Goal: Information Seeking & Learning: Learn about a topic

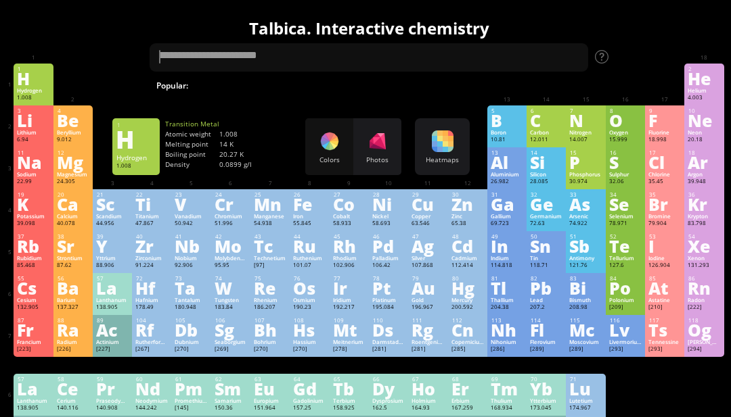
click at [181, 62] on textarea at bounding box center [369, 57] width 438 height 28
type textarea "*"
click at [546, 212] on div "Ge" at bounding box center [546, 204] width 32 height 15
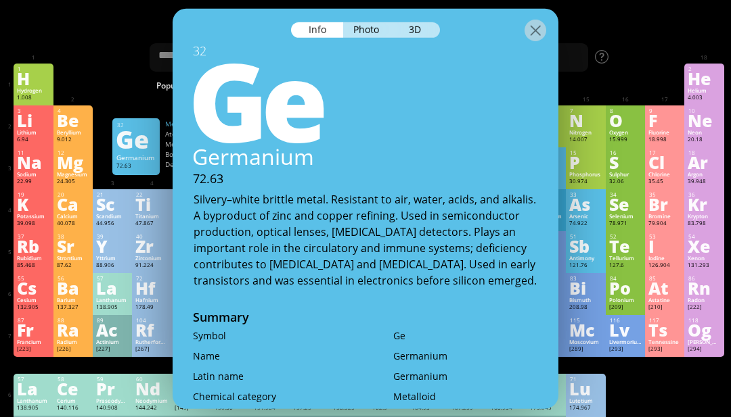
click at [204, 43] on div "Ge" at bounding box center [363, 97] width 390 height 108
click at [137, 147] on div "Ge" at bounding box center [135, 140] width 39 height 22
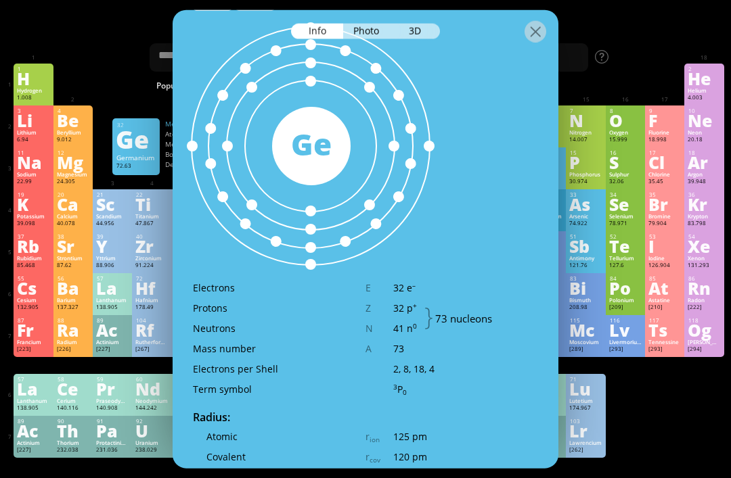
scroll to position [633, 0]
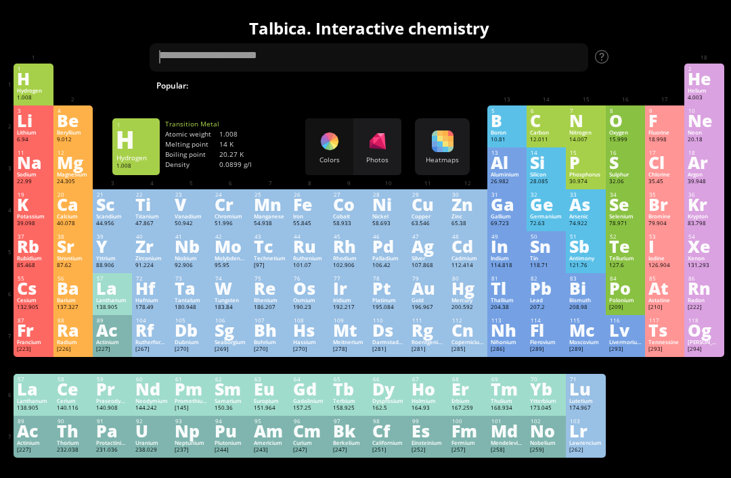
click at [702, 170] on div "Ar" at bounding box center [703, 162] width 32 height 15
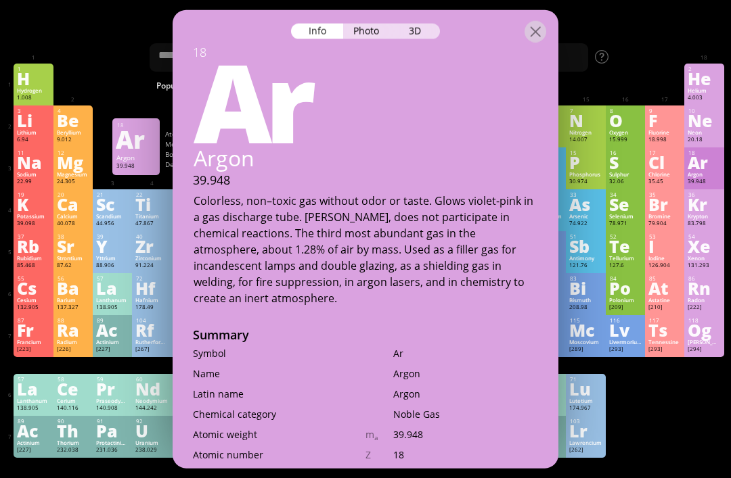
click at [411, 23] on div "3D" at bounding box center [415, 31] width 49 height 16
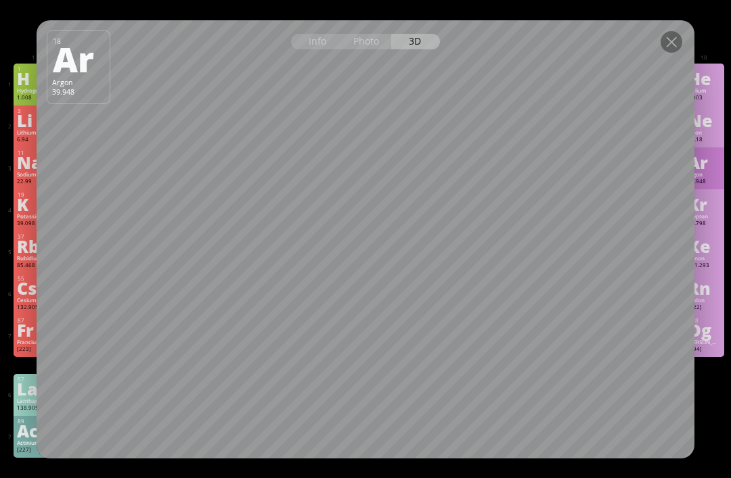
click at [369, 44] on div "Photo" at bounding box center [367, 42] width 49 height 16
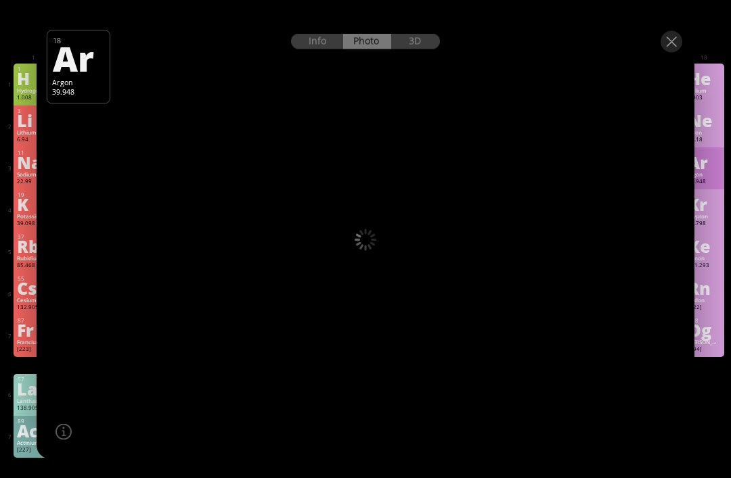
click at [369, 43] on div "Info Photo 3D" at bounding box center [365, 41] width 149 height 16
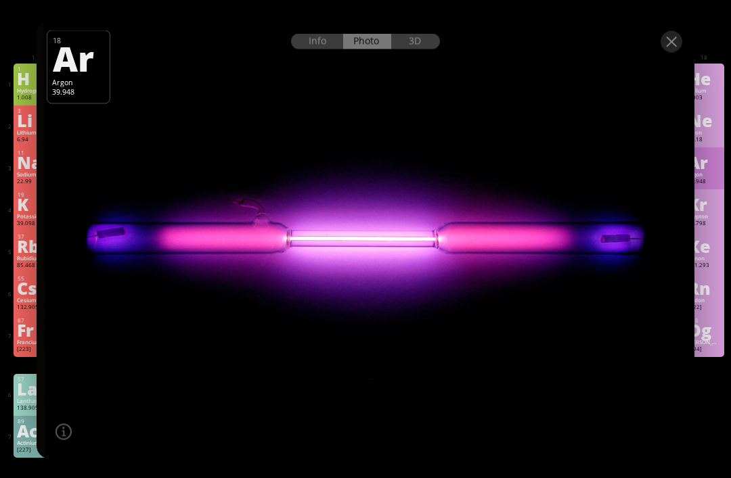
click at [313, 47] on div "Info" at bounding box center [317, 41] width 52 height 16
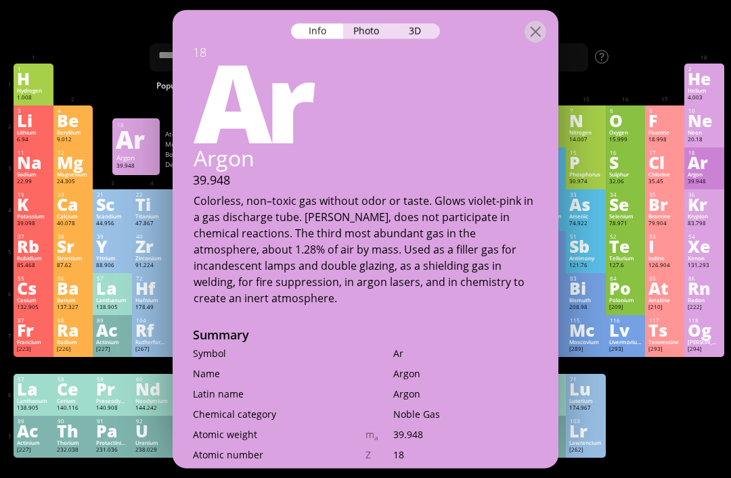
click at [533, 20] on div at bounding box center [535, 31] width 22 height 22
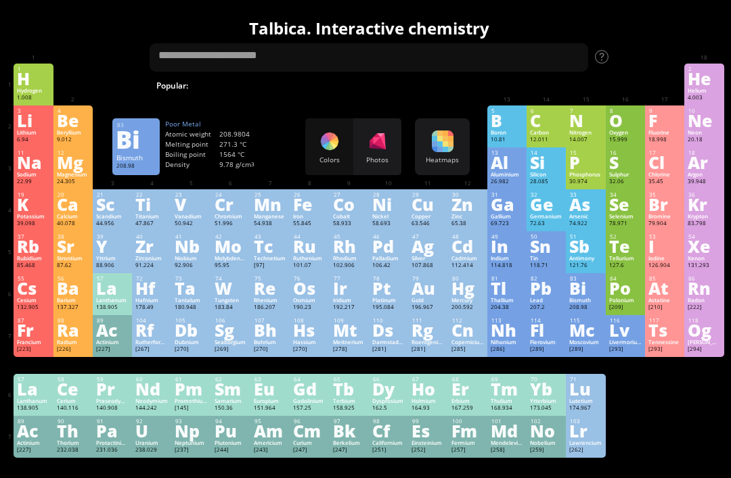
click at [582, 296] on div "Bi" at bounding box center [585, 288] width 32 height 15
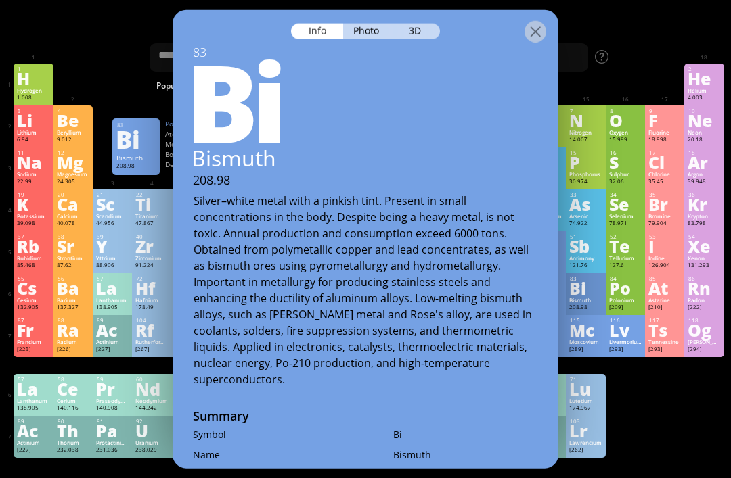
click at [355, 23] on div "Photo" at bounding box center [367, 31] width 49 height 16
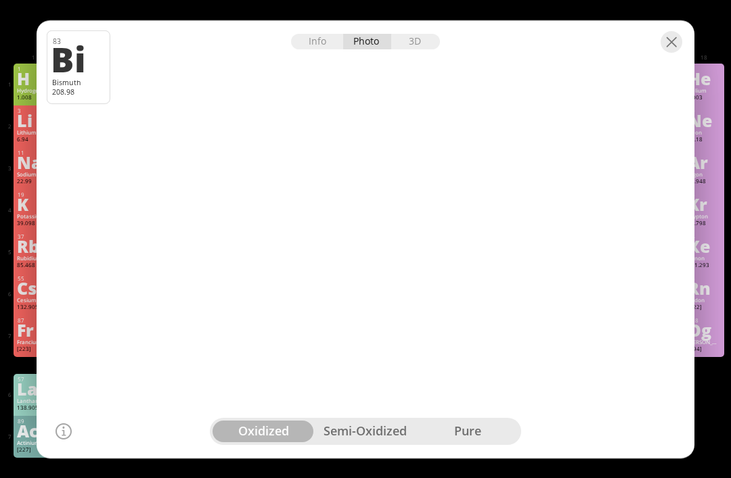
scroll to position [0, 3]
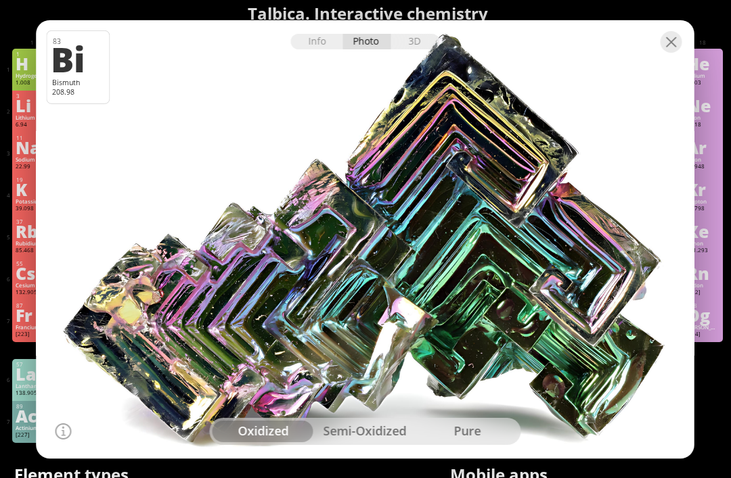
click at [343, 434] on div "semi-oxidized" at bounding box center [366, 432] width 102 height 22
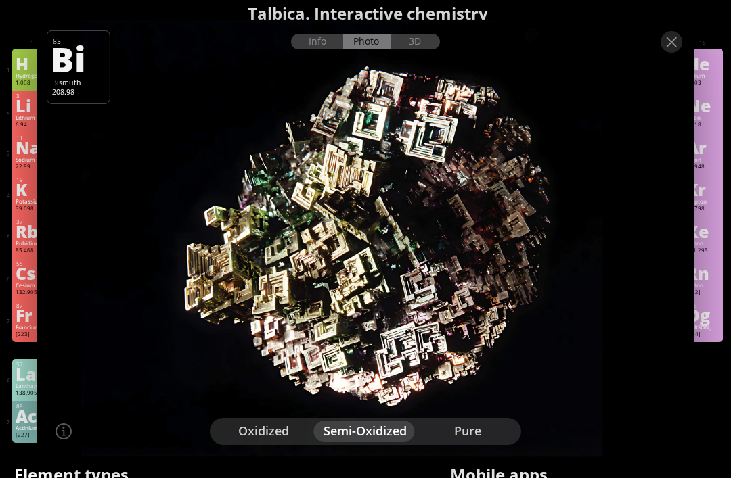
click at [420, 41] on div "3D" at bounding box center [415, 42] width 49 height 16
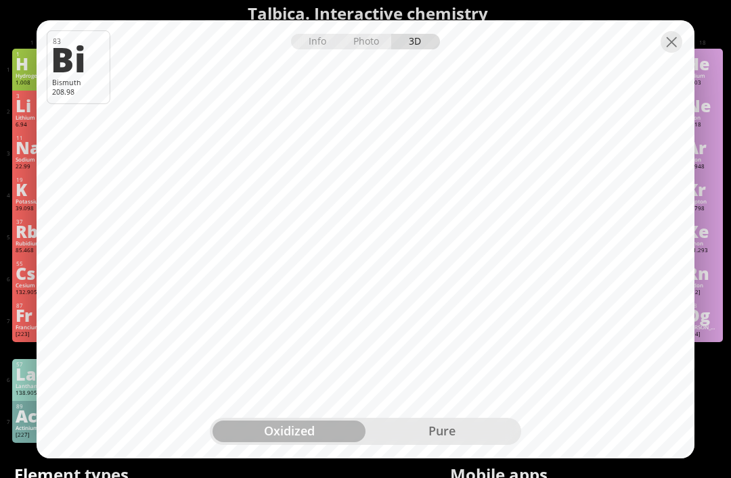
click at [413, 436] on div "pure" at bounding box center [441, 432] width 153 height 22
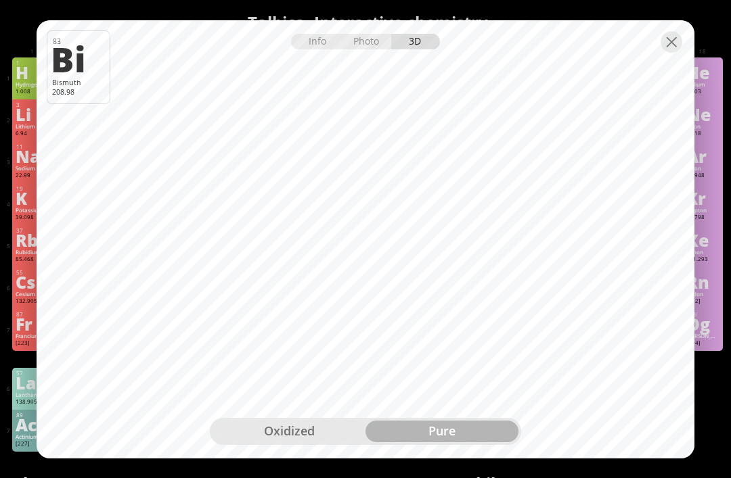
scroll to position [13, 1]
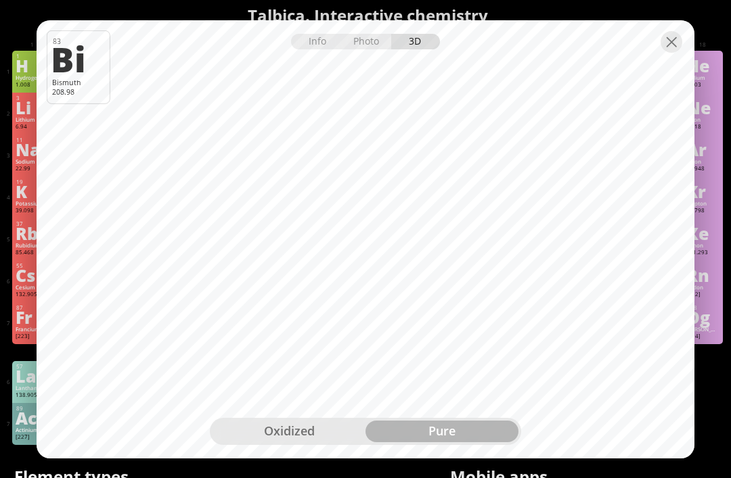
click at [669, 33] on div at bounding box center [671, 42] width 22 height 22
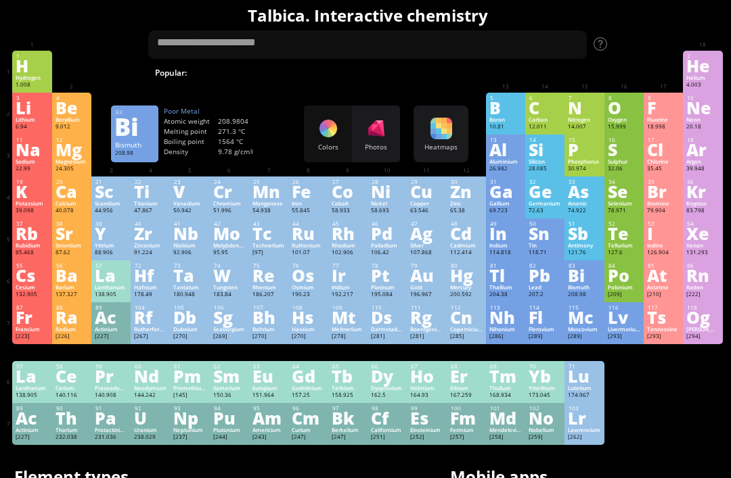
click at [618, 114] on div "O" at bounding box center [624, 107] width 32 height 15
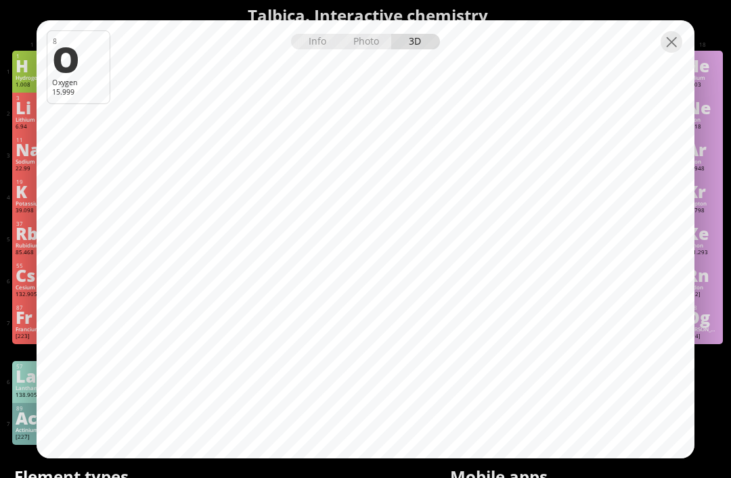
click at [313, 39] on div "Info" at bounding box center [317, 42] width 52 height 16
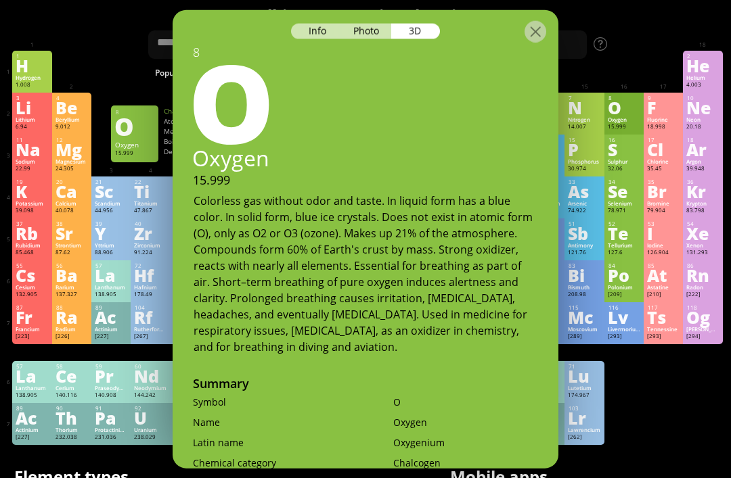
click at [357, 23] on div "Photo" at bounding box center [367, 31] width 49 height 16
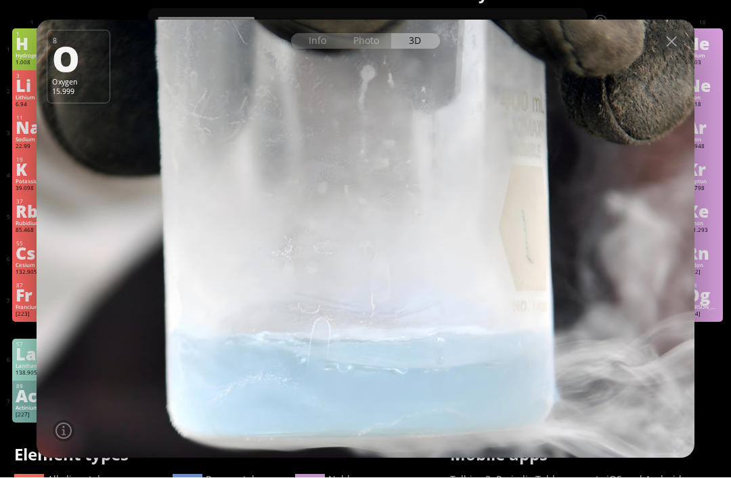
scroll to position [35, 1]
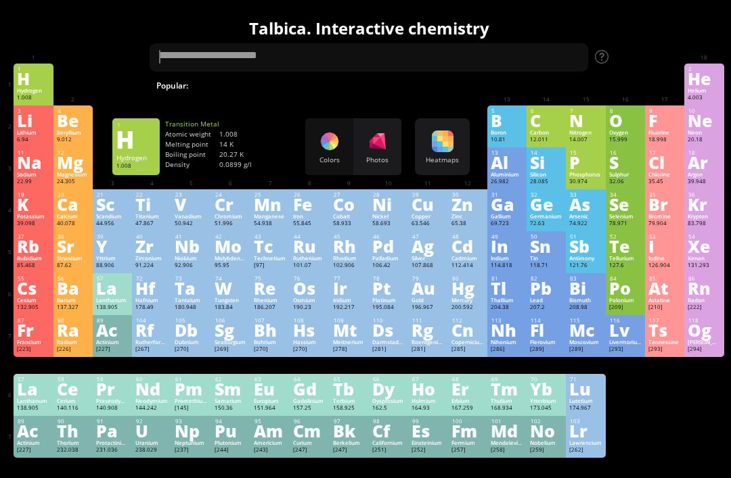
click at [551, 125] on div "C" at bounding box center [546, 120] width 32 height 15
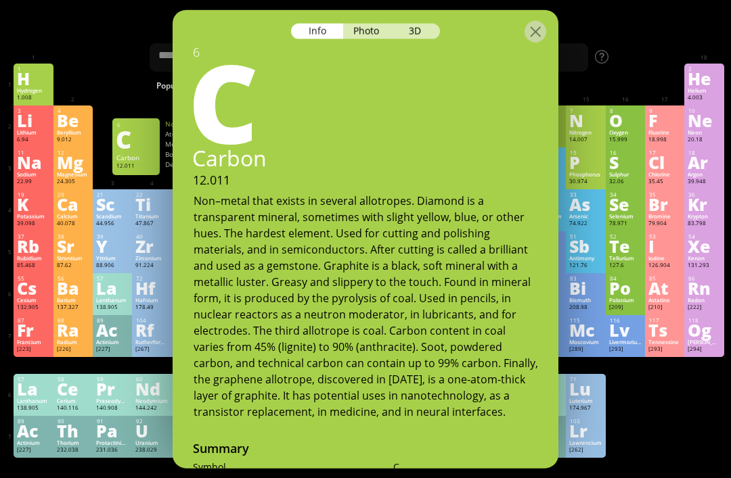
click at [383, 23] on div "Photo" at bounding box center [367, 31] width 49 height 16
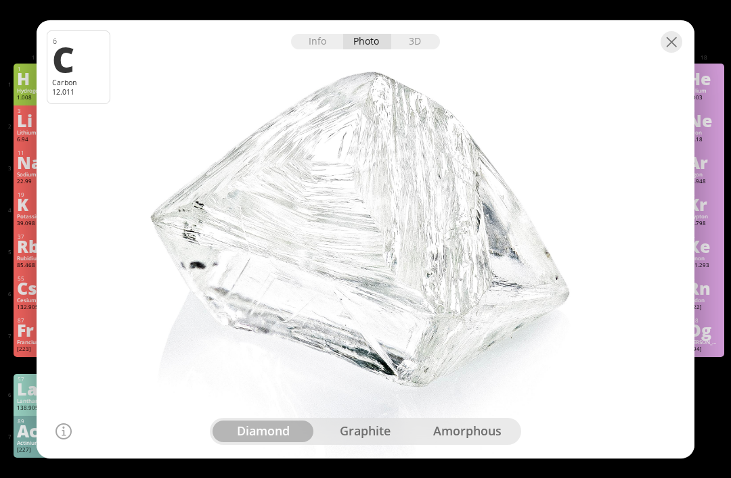
click at [428, 35] on div "3D" at bounding box center [415, 42] width 49 height 16
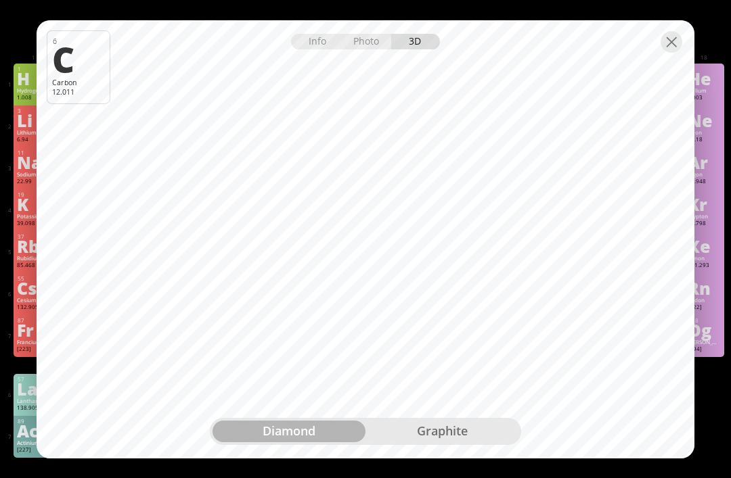
click at [676, 46] on div at bounding box center [671, 42] width 22 height 22
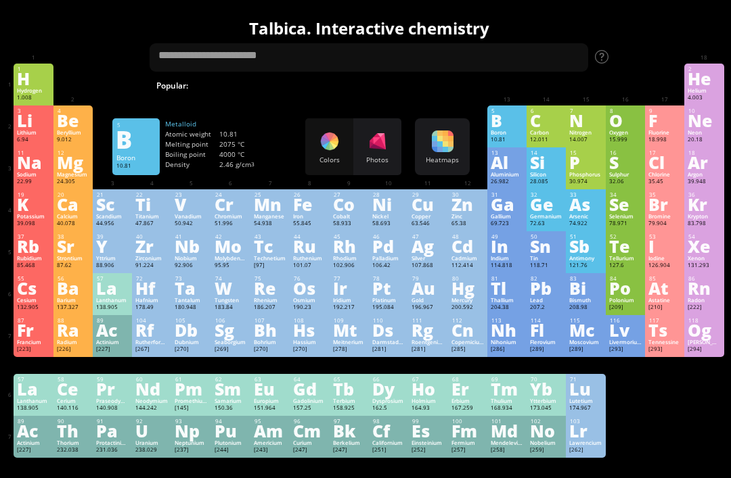
click at [524, 126] on div "5 B Boron 10.81 −5, −1, 0, +1, +2, +3 −5, −1, 0, +1, +2, +3 2075 °C 4000 °C 2.4…" at bounding box center [506, 127] width 39 height 42
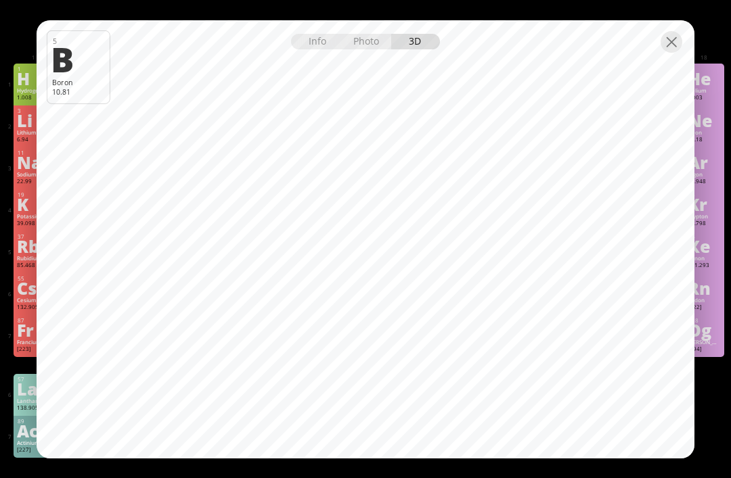
click at [669, 44] on div at bounding box center [671, 42] width 22 height 22
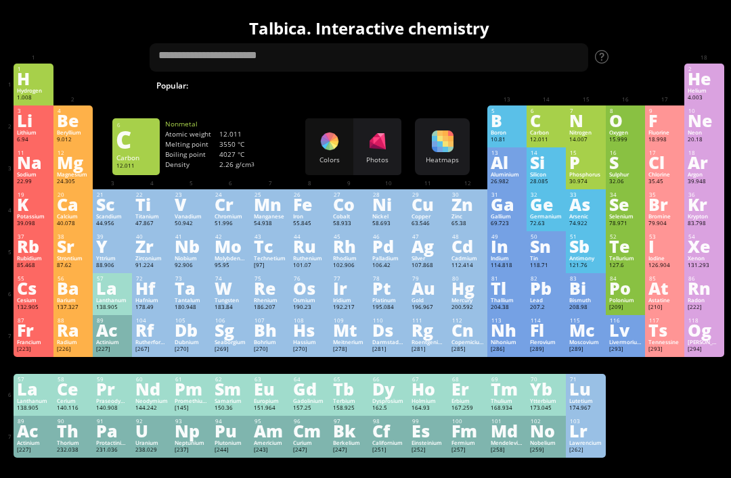
click at [549, 120] on div "C" at bounding box center [546, 120] width 32 height 15
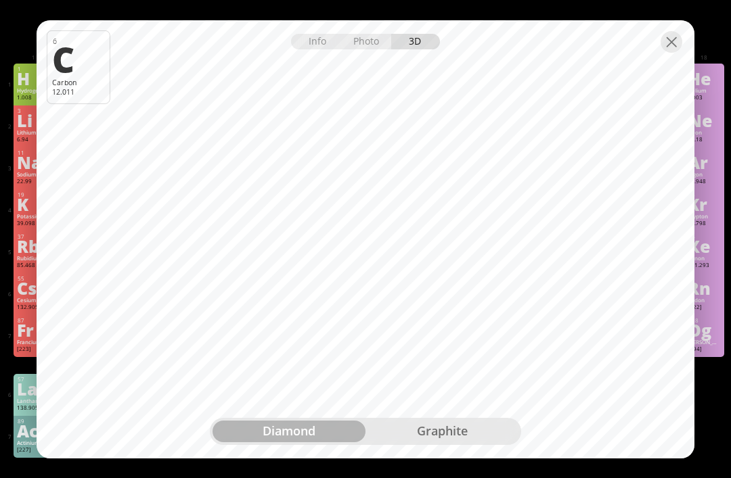
click at [413, 44] on div "Info Photo 3D" at bounding box center [365, 42] width 149 height 16
click at [316, 45] on div "Info" at bounding box center [317, 42] width 52 height 16
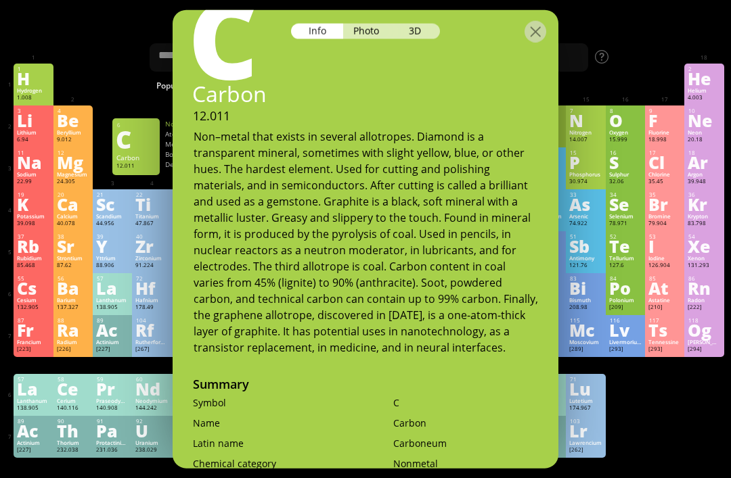
scroll to position [66, 0]
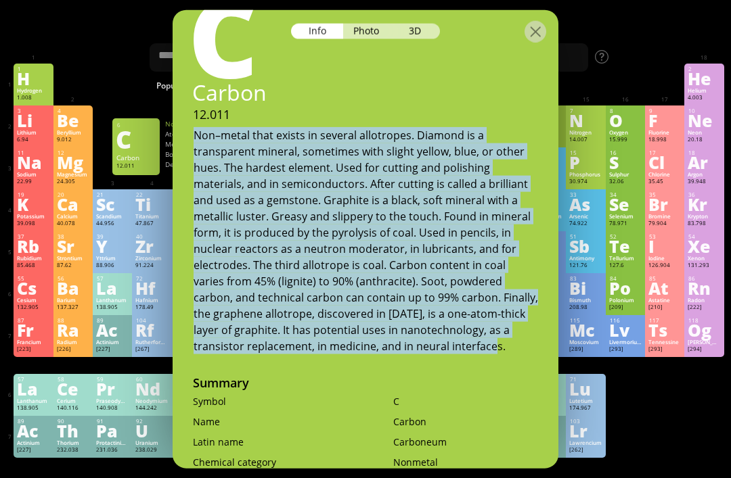
copy div "Non–metal that exists in several allotropes. Diamond is a transparent mineral, …"
